Goal: Transaction & Acquisition: Subscribe to service/newsletter

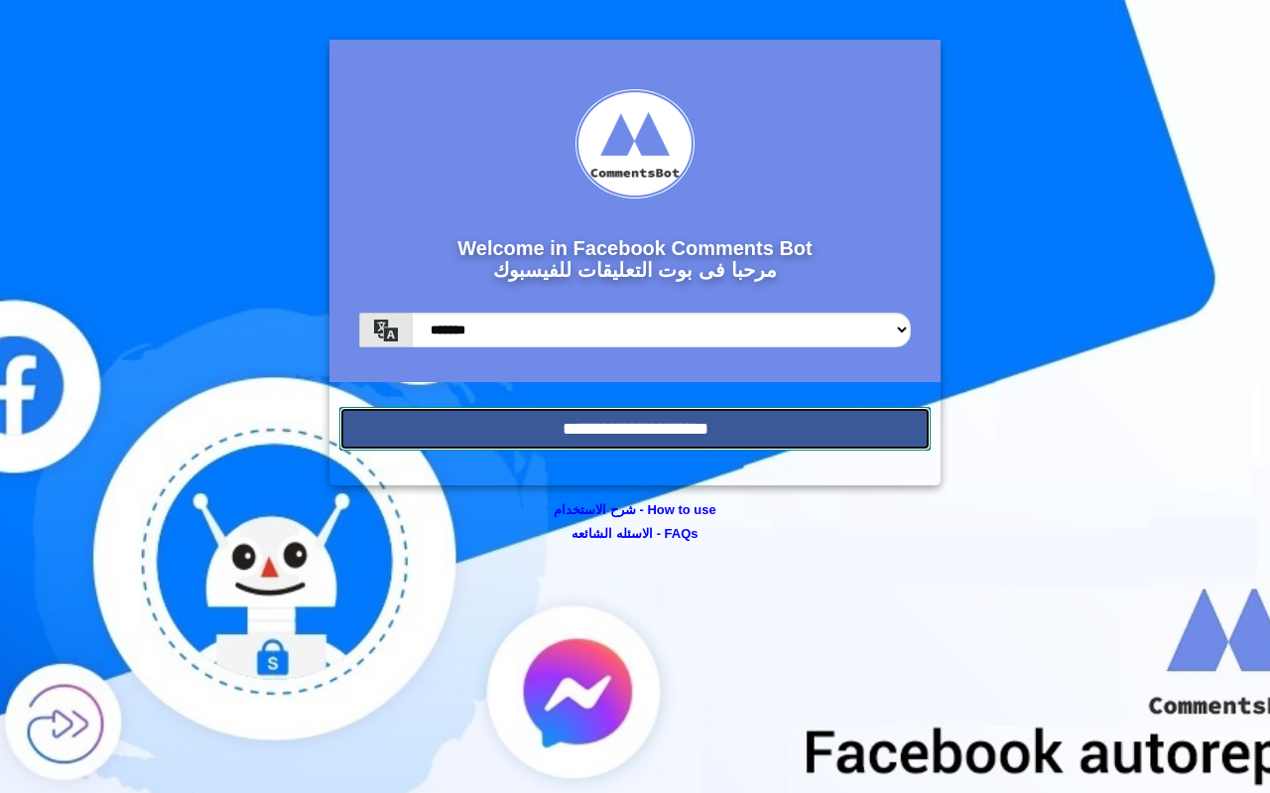
click at [557, 430] on input "**********" at bounding box center [635, 429] width 592 height 44
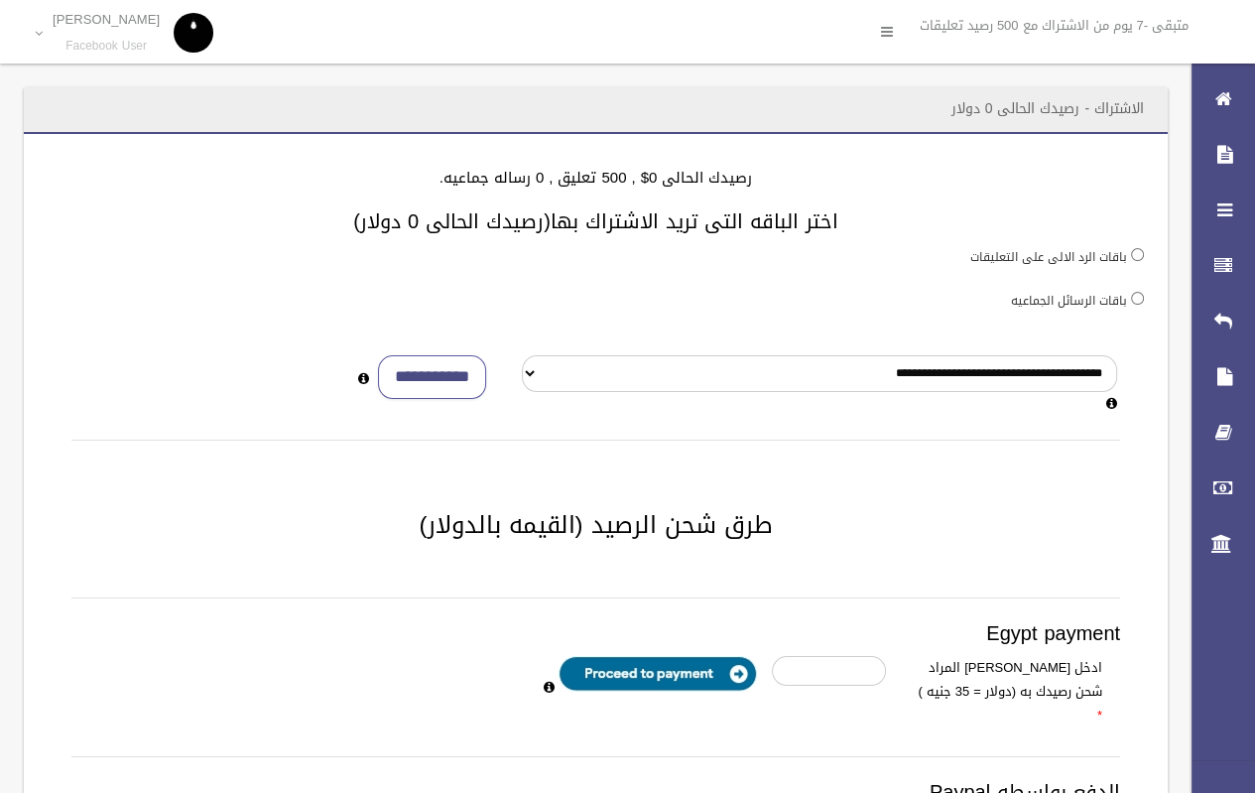
click at [1120, 290] on label "باقات الرسائل الجماعيه" at bounding box center [1069, 301] width 116 height 22
click at [861, 377] on select "**********" at bounding box center [819, 373] width 595 height 37
click at [870, 288] on div "باقات الرسائل الجماعيه" at bounding box center [596, 300] width 1097 height 25
